Goal: Transaction & Acquisition: Purchase product/service

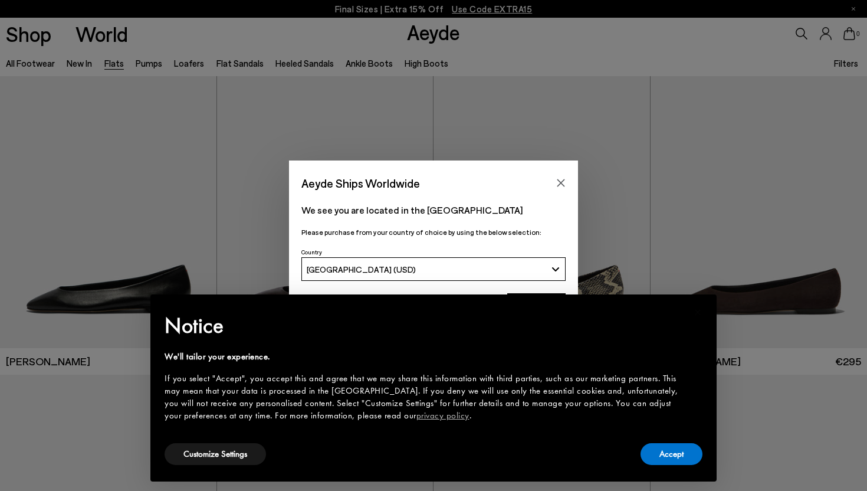
click at [186, 60] on div "Aeyde Ships Worldwide We see you are located in the United States Please purcha…" at bounding box center [433, 245] width 867 height 491
click at [668, 455] on button "Accept" at bounding box center [671, 454] width 62 height 22
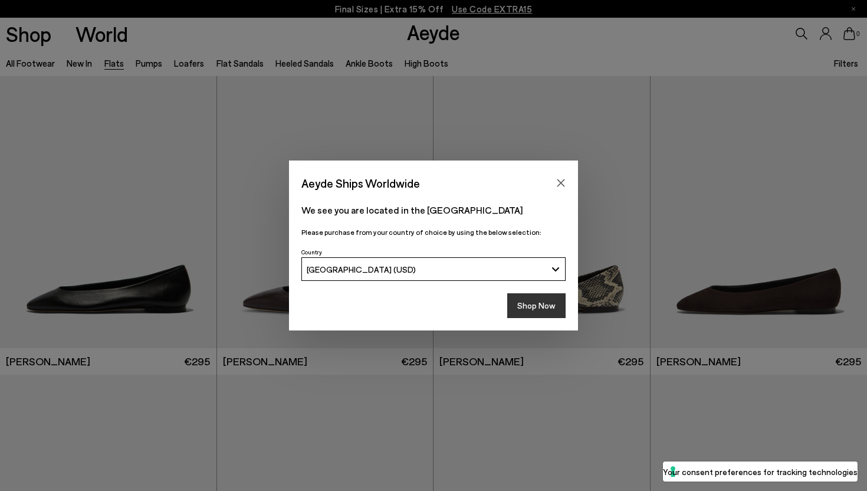
click at [540, 306] on button "Shop Now" at bounding box center [536, 305] width 58 height 25
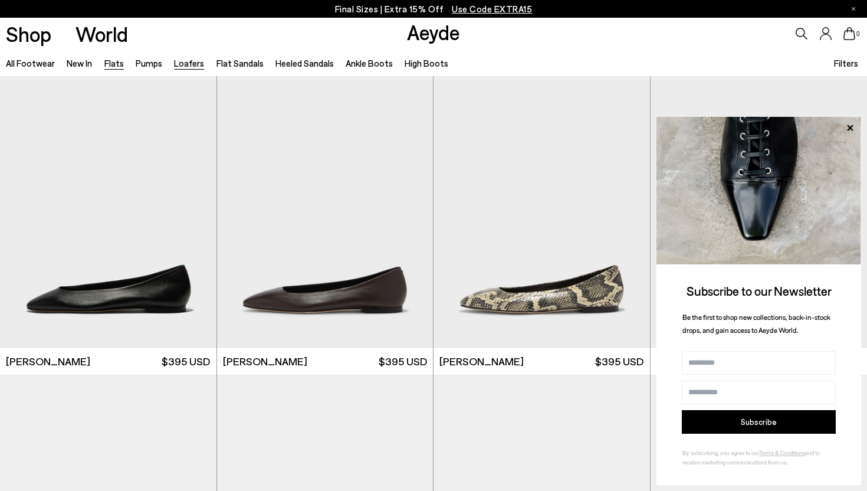
click at [193, 65] on link "Loafers" at bounding box center [189, 63] width 30 height 11
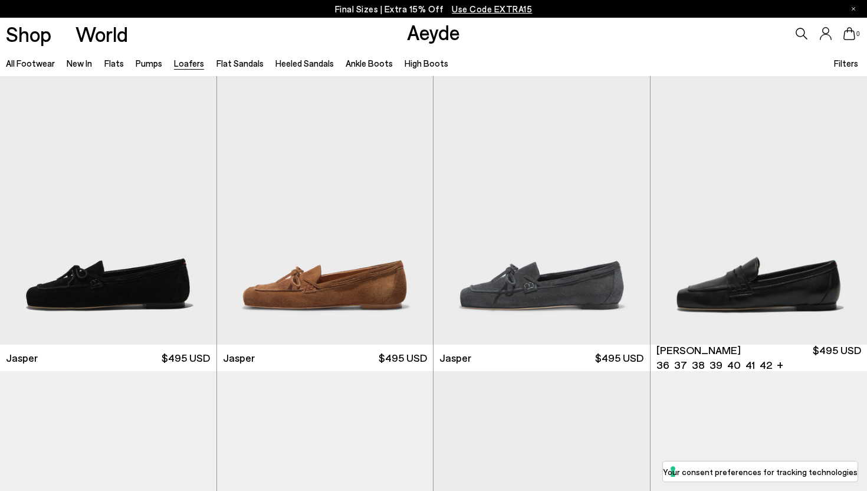
scroll to position [301, 0]
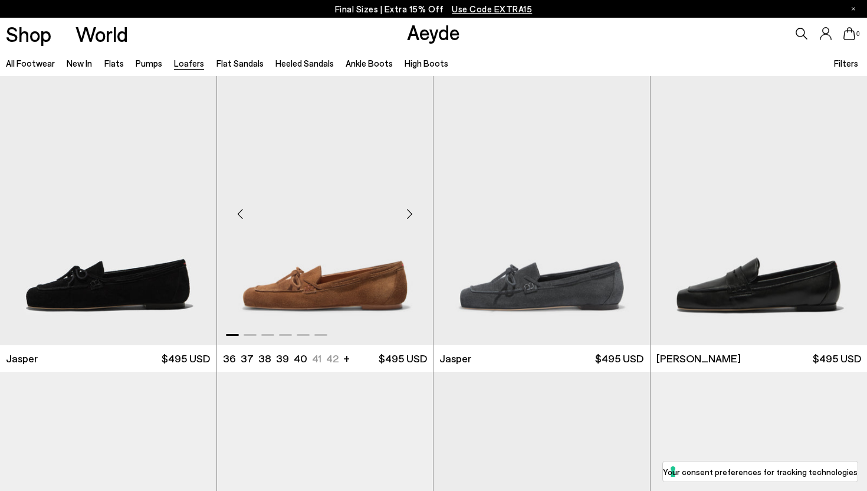
click at [412, 212] on div "Next slide" at bounding box center [409, 213] width 35 height 35
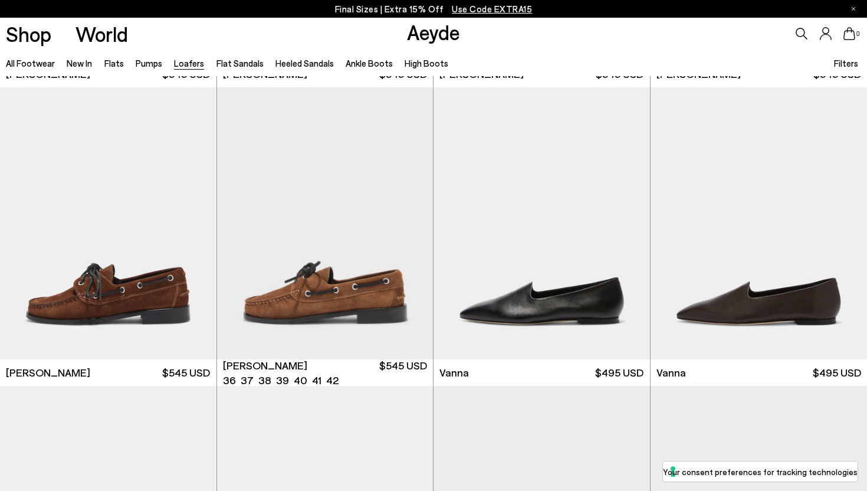
scroll to position [1222, 0]
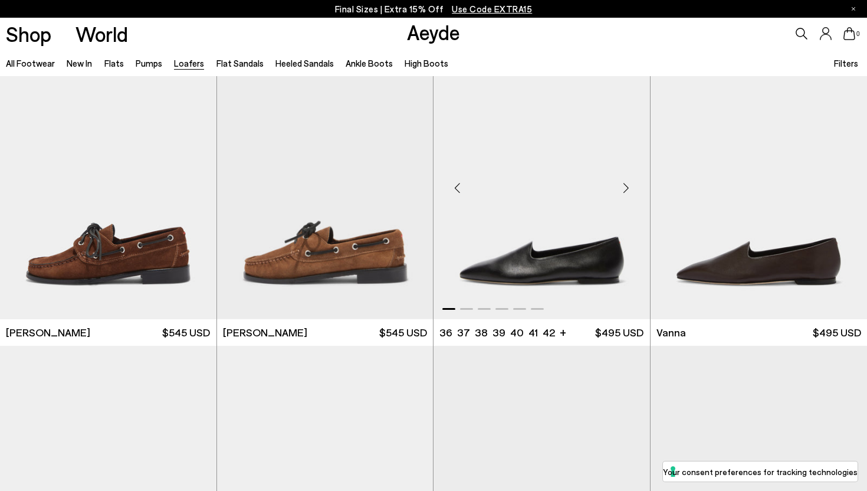
click at [629, 180] on div "Next slide" at bounding box center [626, 187] width 35 height 35
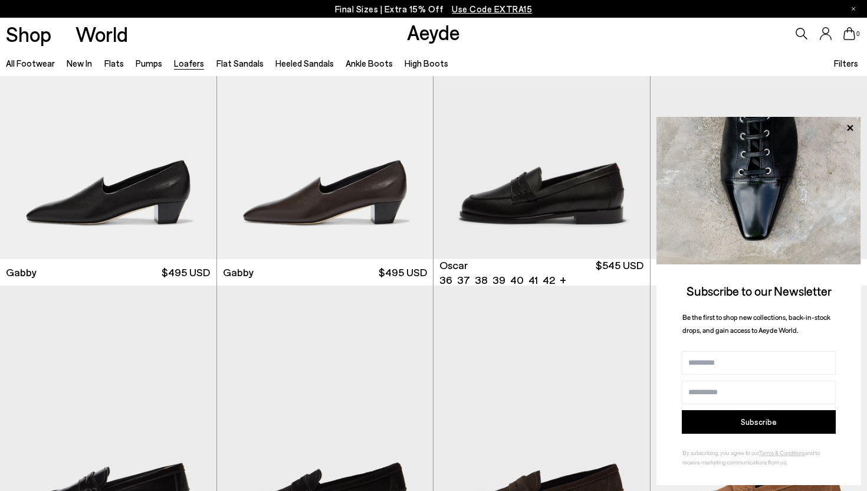
scroll to position [1753, 0]
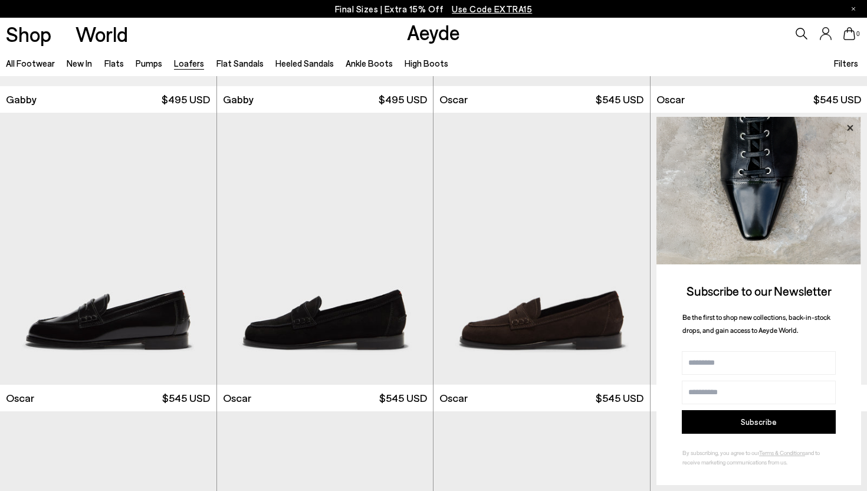
click at [849, 122] on icon at bounding box center [849, 127] width 15 height 15
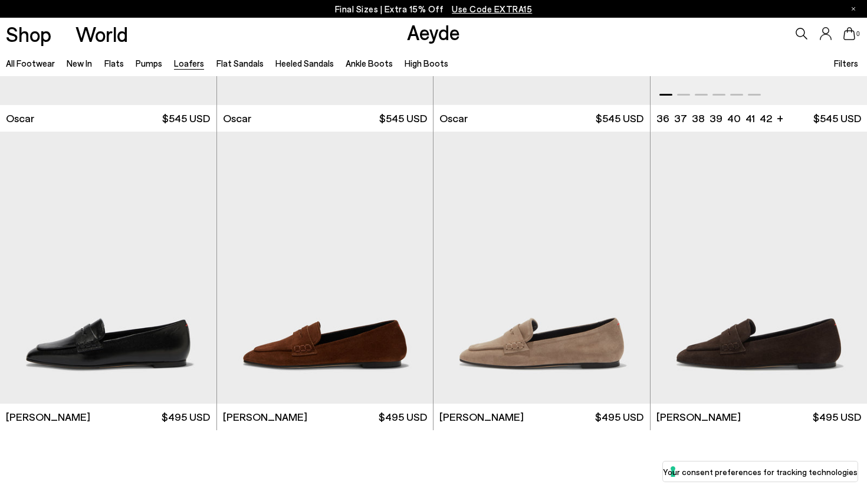
scroll to position [2123, 0]
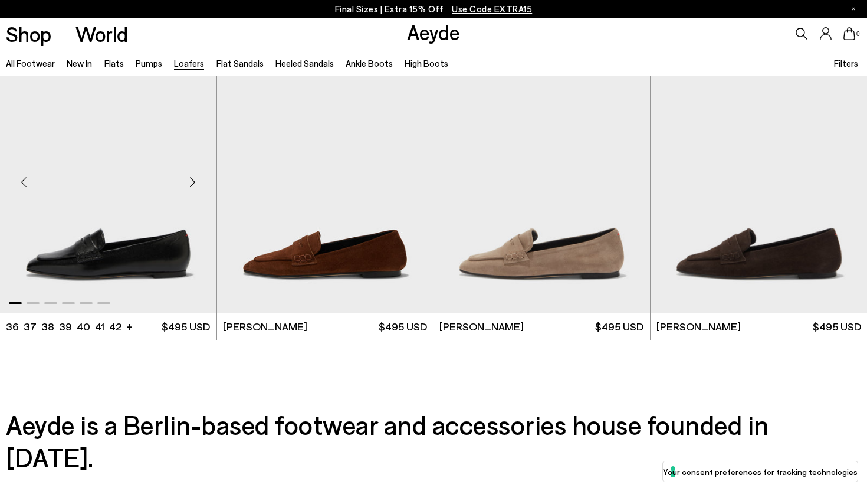
click at [194, 181] on div "Next slide" at bounding box center [192, 181] width 35 height 35
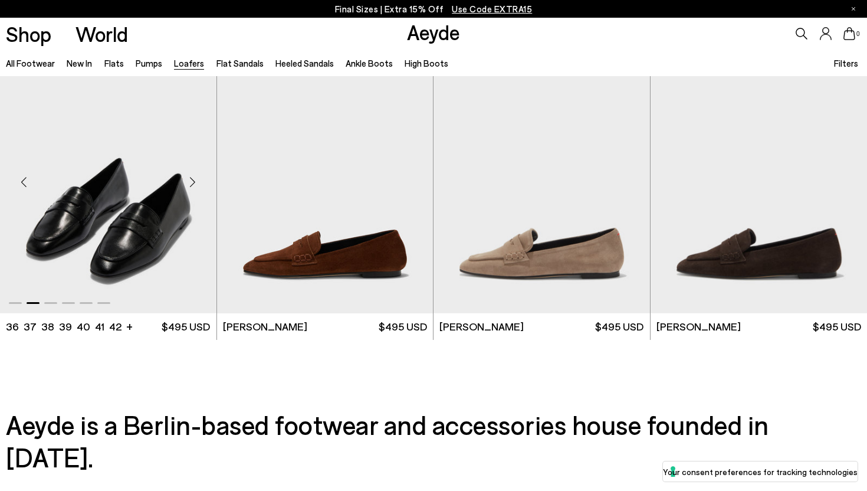
click at [133, 212] on img "2 / 6" at bounding box center [108, 177] width 216 height 272
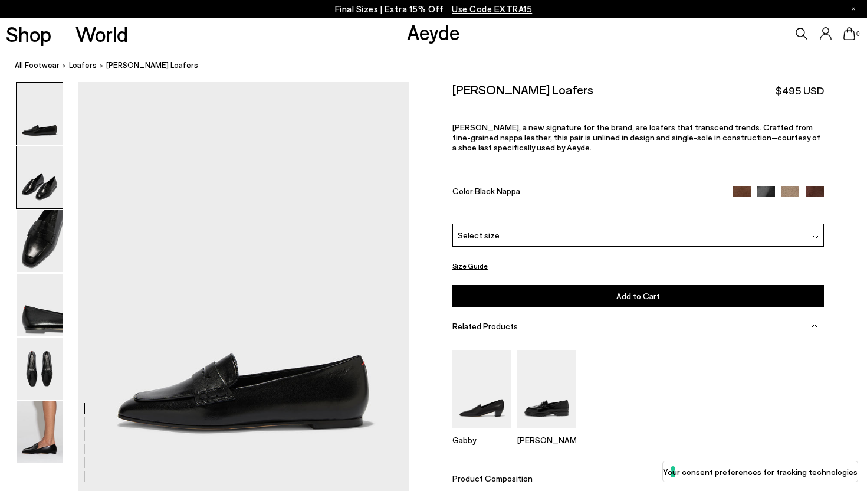
click at [59, 178] on img at bounding box center [40, 177] width 46 height 62
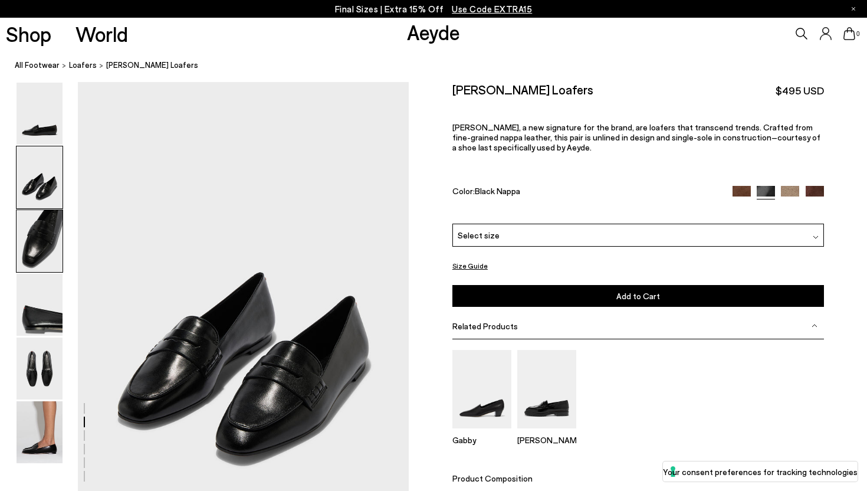
click at [52, 235] on img at bounding box center [40, 241] width 46 height 62
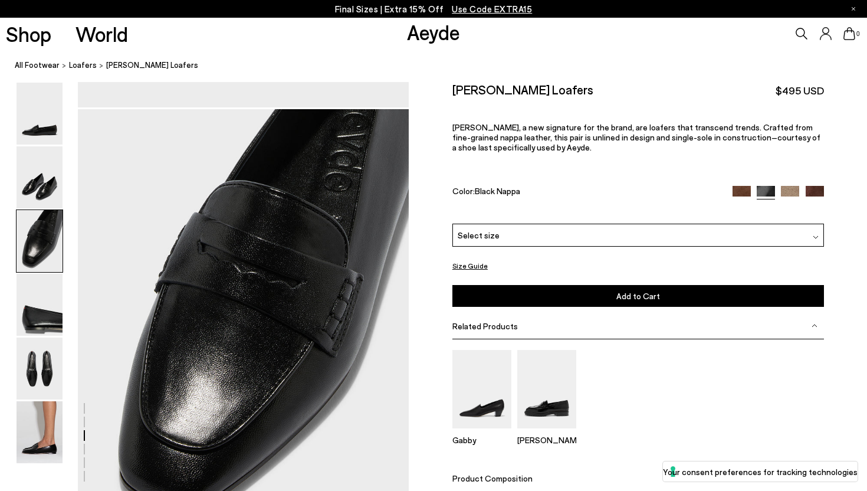
scroll to position [854, 0]
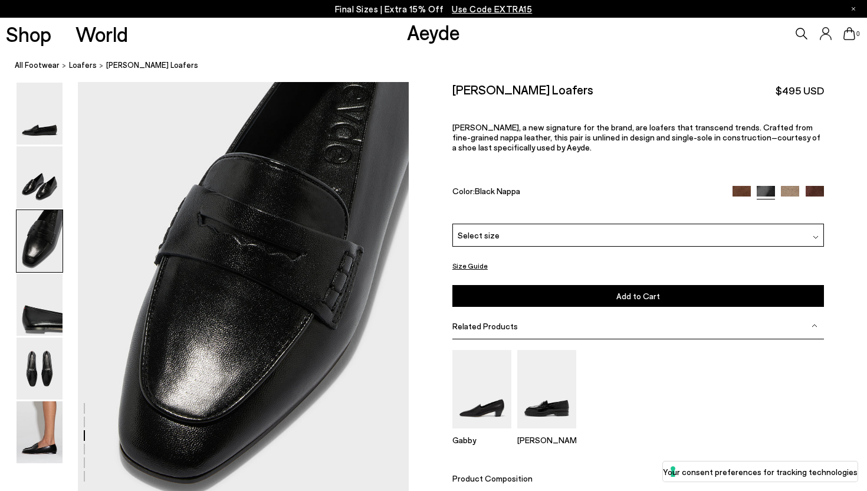
click at [795, 186] on img at bounding box center [790, 195] width 18 height 18
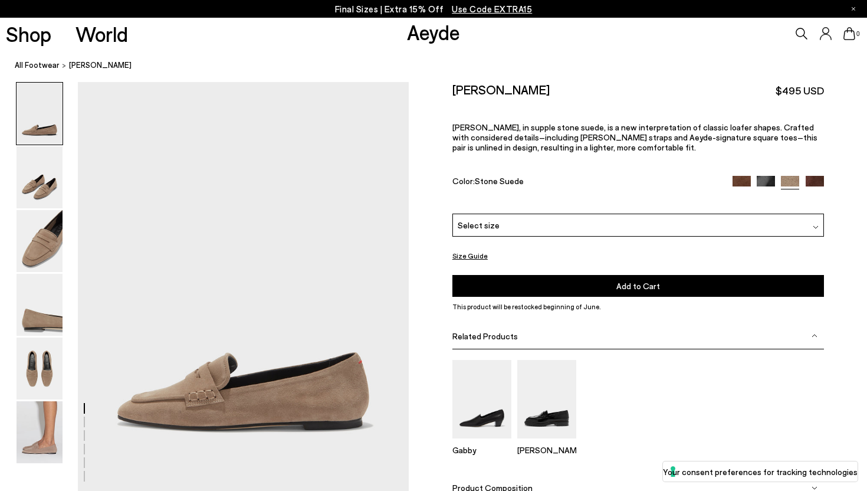
click at [824, 161] on div "Size Guide Shoes Belt Our shoes come in European sizing. The easiest way to mea…" at bounding box center [638, 312] width 458 height 461
click at [819, 176] on img at bounding box center [815, 185] width 18 height 18
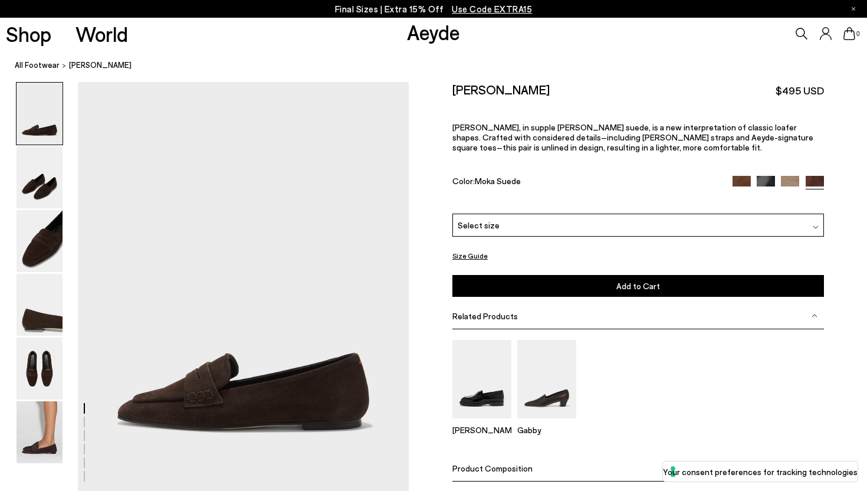
click at [754, 150] on div "[PERSON_NAME] $495 USD [PERSON_NAME], in supple [PERSON_NAME] suede, is a new i…" at bounding box center [638, 148] width 372 height 132
click at [748, 176] on img at bounding box center [741, 185] width 18 height 18
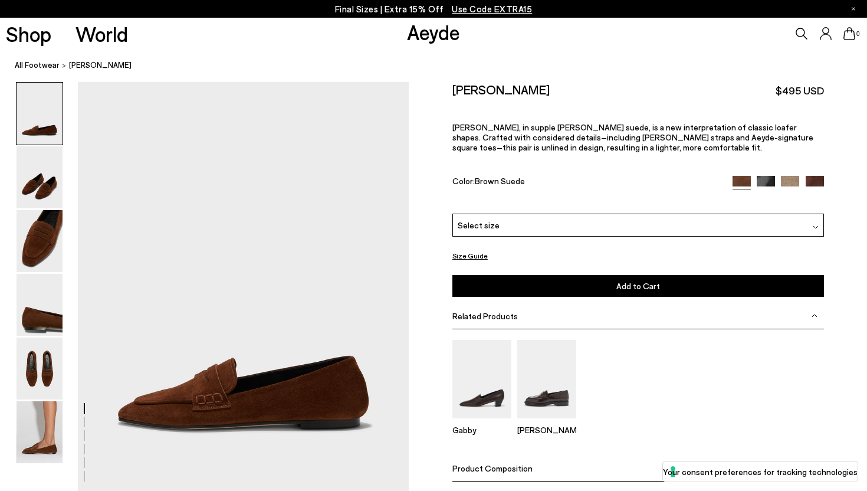
click at [766, 176] on img at bounding box center [766, 185] width 18 height 18
